Goal: Information Seeking & Learning: Check status

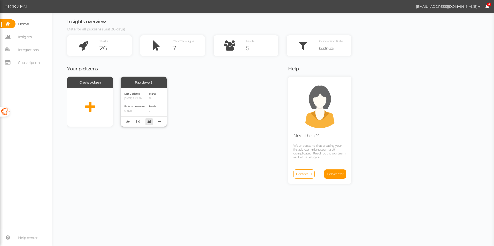
click at [149, 122] on icon at bounding box center [149, 122] width 4 height 4
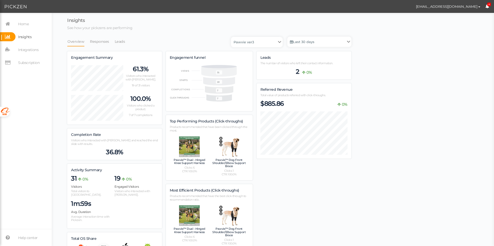
scroll to position [336, 284]
click at [118, 42] on link "Leads" at bounding box center [119, 42] width 11 height 10
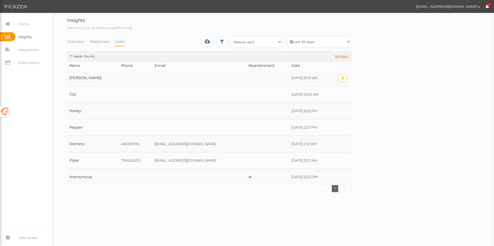
click at [97, 78] on td "[PERSON_NAME]" at bounding box center [93, 78] width 52 height 17
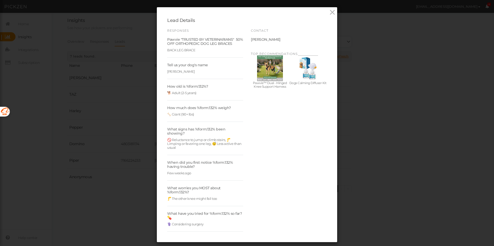
scroll to position [12, 0]
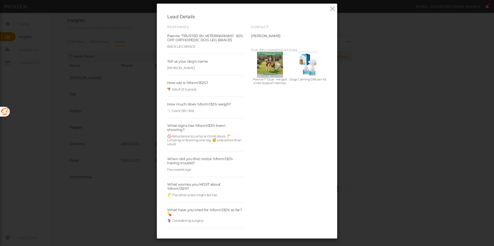
click at [110, 195] on div "Lead Details Responses Pawvie "TRUSTED BY VETERINARIANS" 50% OFF ORTHOPEDIC DOG…" at bounding box center [247, 123] width 494 height 246
click at [126, 133] on div "Lead Details Responses Pawvie "TRUSTED BY VETERINARIANS" 50% OFF ORTHOPEDIC DOG…" at bounding box center [247, 123] width 494 height 246
click at [329, 10] on icon at bounding box center [332, 9] width 7 height 8
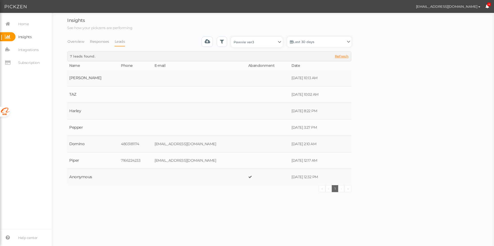
drag, startPoint x: 429, startPoint y: 127, endPoint x: 422, endPoint y: 125, distance: 7.5
click at [429, 127] on div "Insights See how your pickzens are performing Overview Responses Leads Pawvie v…" at bounding box center [273, 106] width 432 height 176
click at [398, 194] on body "[EMAIL_ADDRESS][DOMAIN_NAME] Preferences Managed accounts Help Log out 4 × Clos…" at bounding box center [247, 123] width 494 height 246
